Goal: Task Accomplishment & Management: Manage account settings

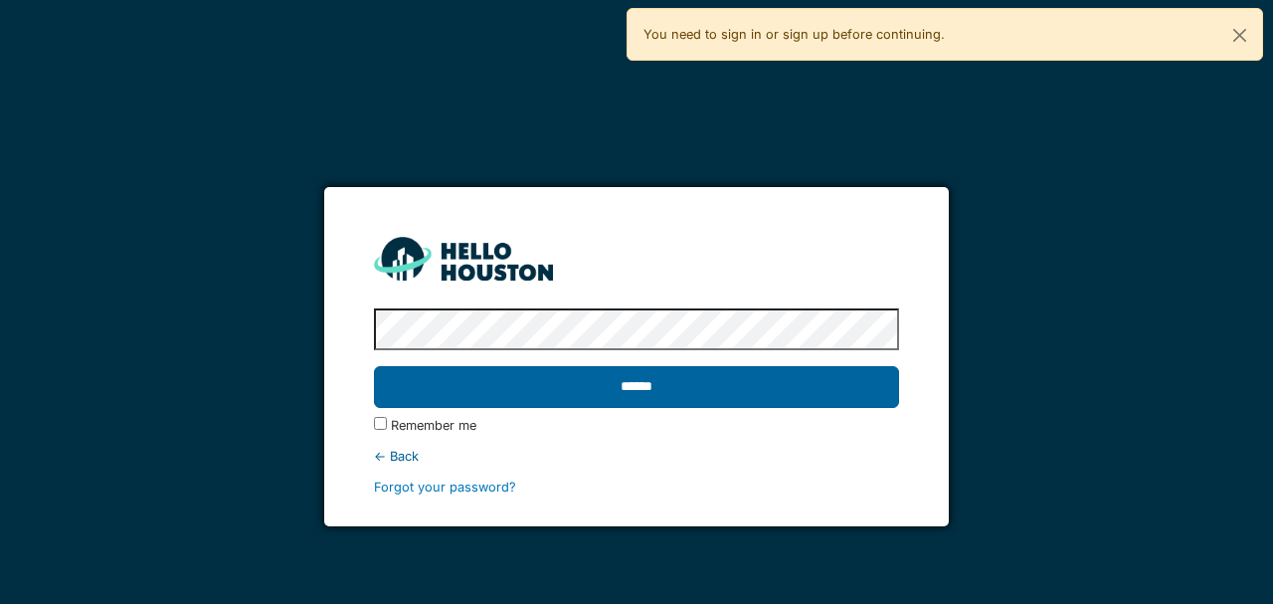
click at [589, 383] on input "******" at bounding box center [636, 387] width 524 height 42
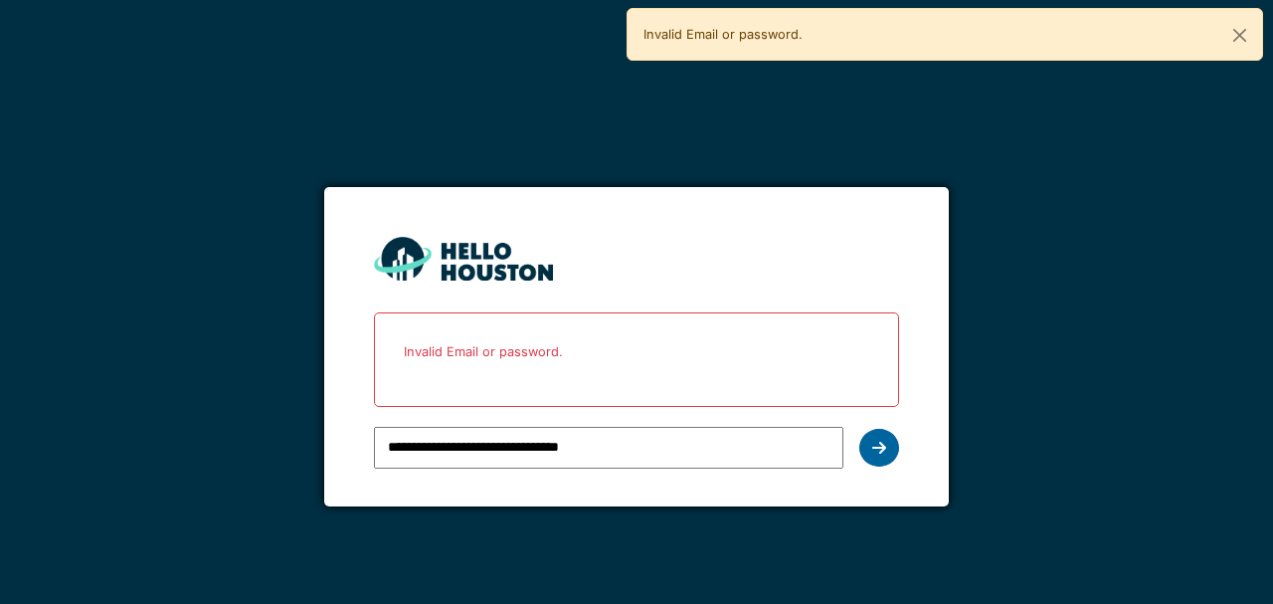
click at [885, 454] on div at bounding box center [879, 448] width 40 height 38
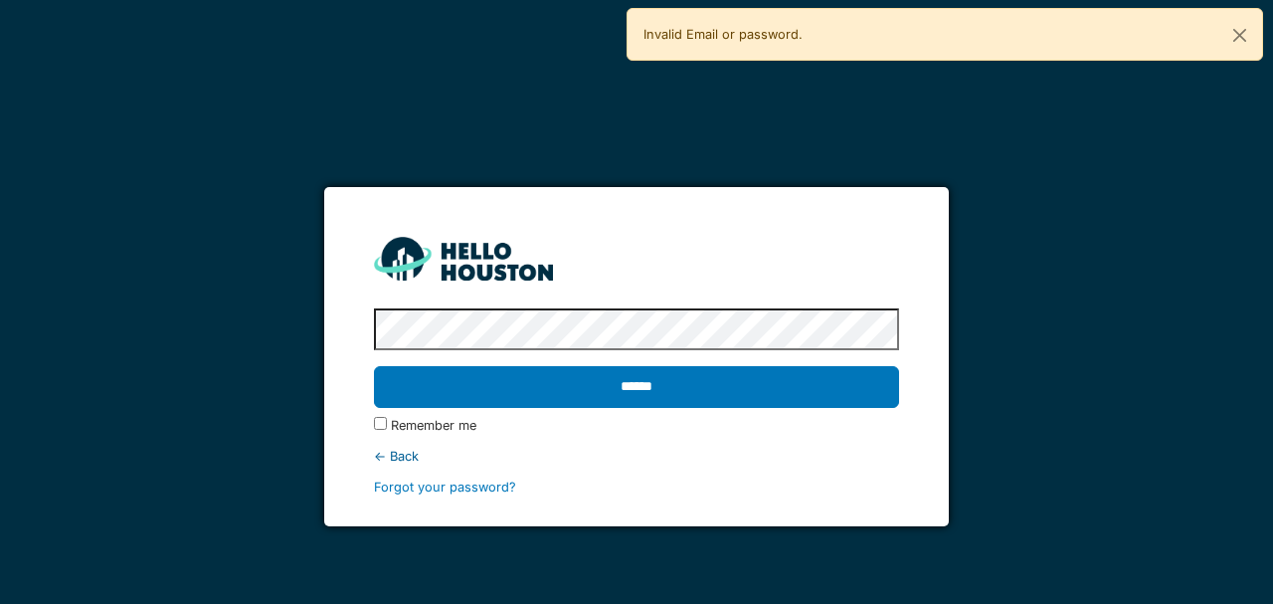
click at [145, 303] on div "**********" at bounding box center [636, 302] width 1273 height 604
click at [374, 366] on input "******" at bounding box center [636, 387] width 524 height 42
